Goal: Find specific page/section: Find specific page/section

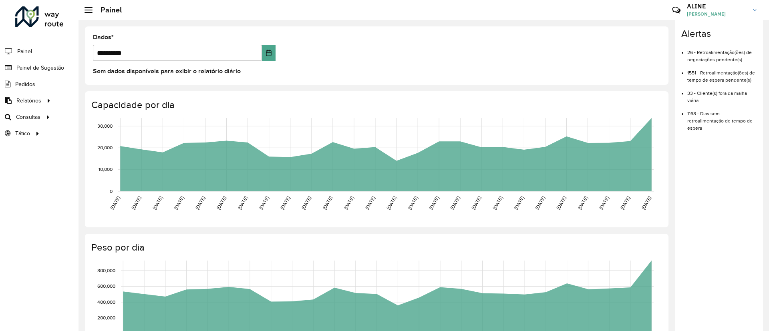
click at [638, 25] on div "**********" at bounding box center [377, 269] width 596 height 499
click at [41, 67] on font "Painel de Sugestão" at bounding box center [41, 67] width 50 height 6
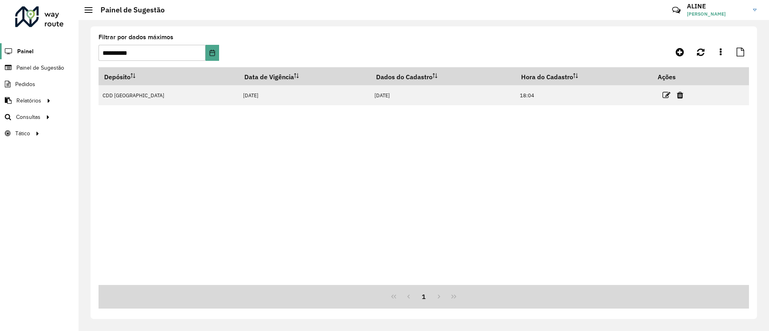
click at [26, 52] on font "Painel" at bounding box center [25, 51] width 16 height 6
click at [216, 52] on button "Escolha a data" at bounding box center [212, 53] width 13 height 16
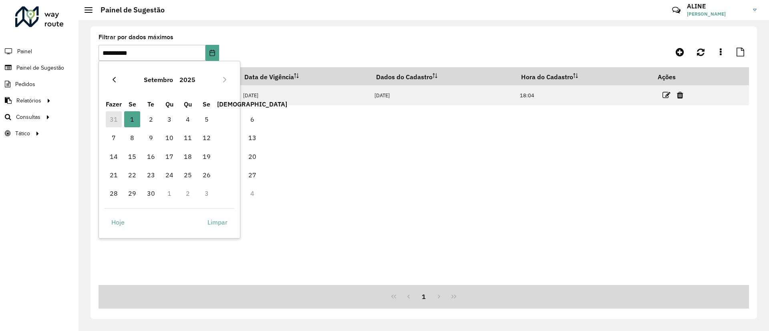
click at [115, 82] on icon "Mês Anterior" at bounding box center [114, 80] width 3 height 6
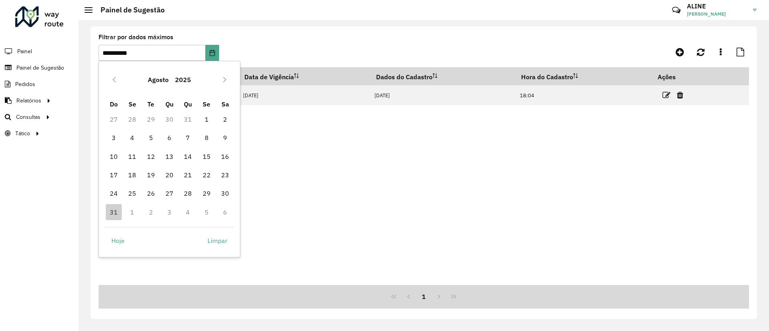
click at [358, 176] on div "Depósito Data de Vigência Dados do Cadastro Hora do Cadastro Ações CDD São Paul…" at bounding box center [424, 176] width 651 height 218
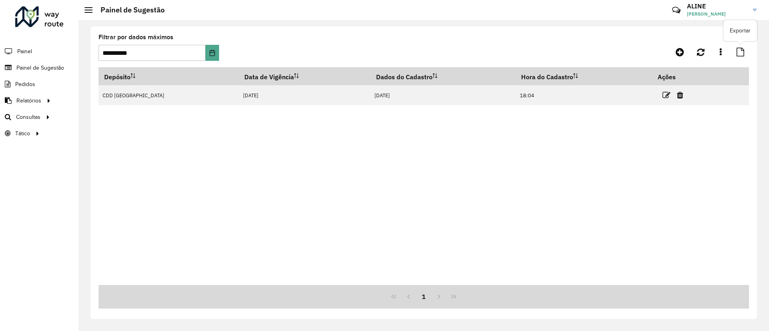
click at [638, 52] on icon at bounding box center [741, 52] width 8 height 9
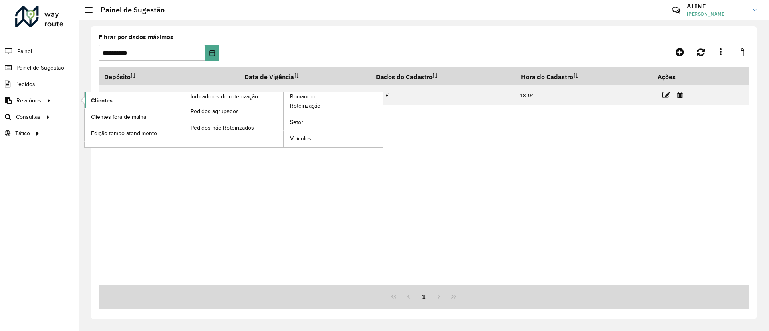
click at [105, 98] on font "Clientes" at bounding box center [102, 100] width 22 height 6
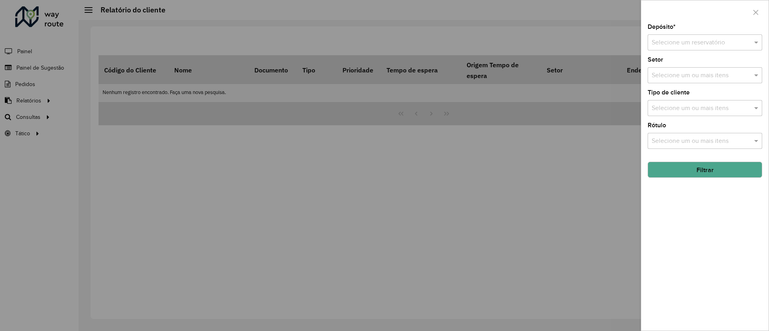
click at [638, 44] on input "text" at bounding box center [697, 43] width 91 height 10
click at [638, 68] on font "CDD [GEOGRAPHIC_DATA]" at bounding box center [690, 65] width 78 height 7
click at [638, 44] on input "text" at bounding box center [697, 43] width 91 height 10
click at [638, 45] on span at bounding box center [757, 43] width 10 height 10
click at [638, 44] on span at bounding box center [757, 43] width 10 height 10
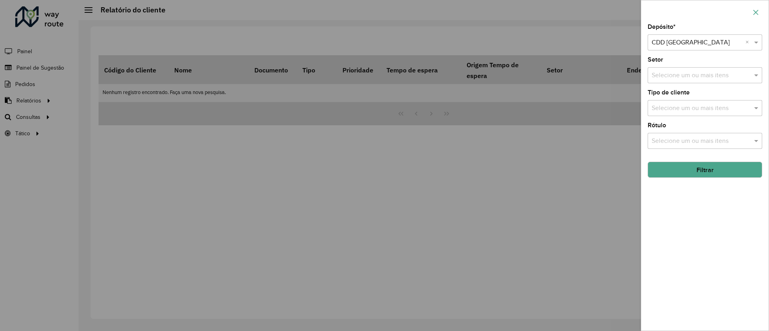
click at [638, 12] on icon "button" at bounding box center [756, 12] width 5 height 5
